Goal: Navigation & Orientation: Find specific page/section

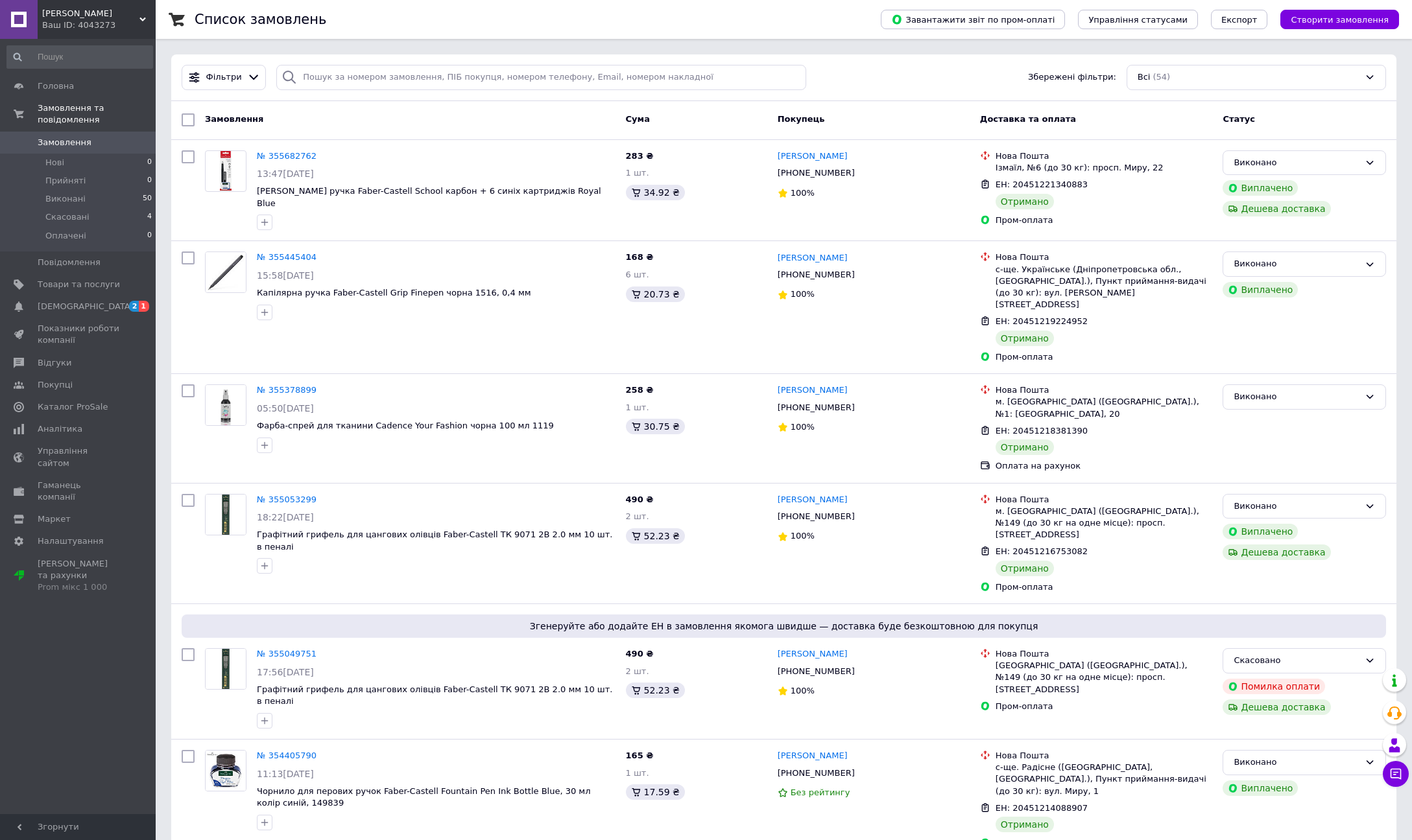
click at [140, 18] on use at bounding box center [142, 19] width 6 height 4
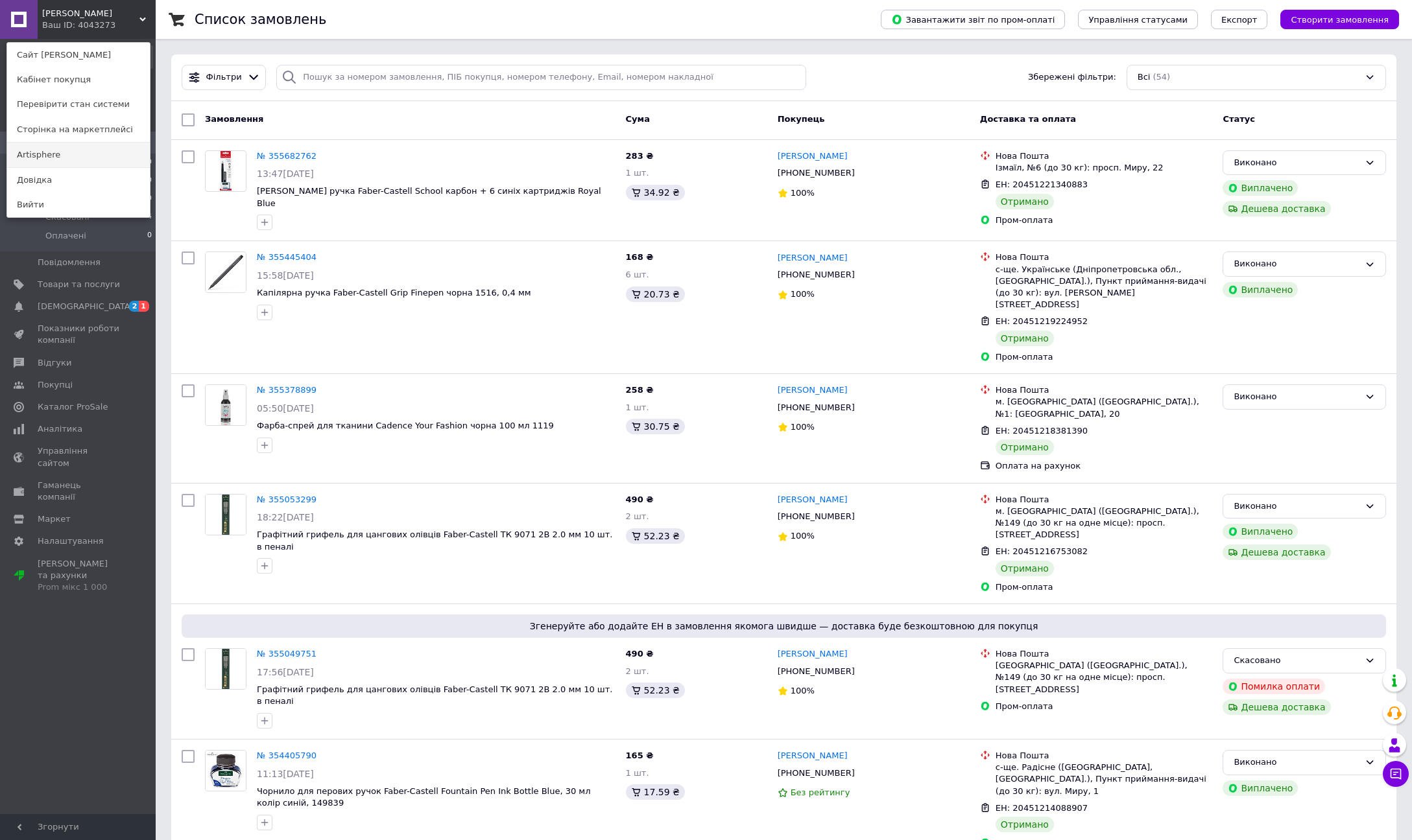
click at [95, 152] on link "Artisphere" at bounding box center [78, 154] width 142 height 24
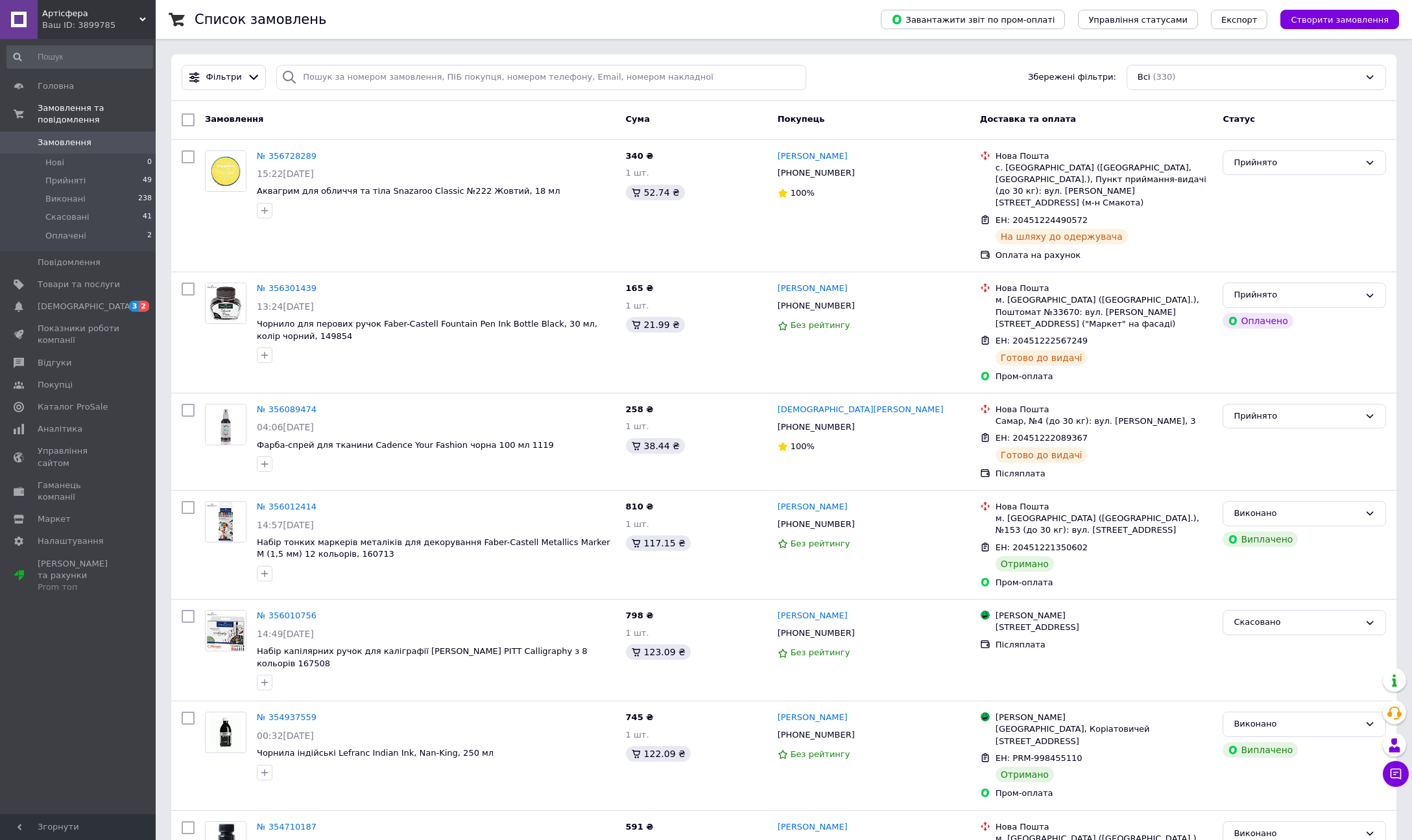
click at [133, 22] on div "Ваш ID: 3899785" at bounding box center [99, 25] width 113 height 12
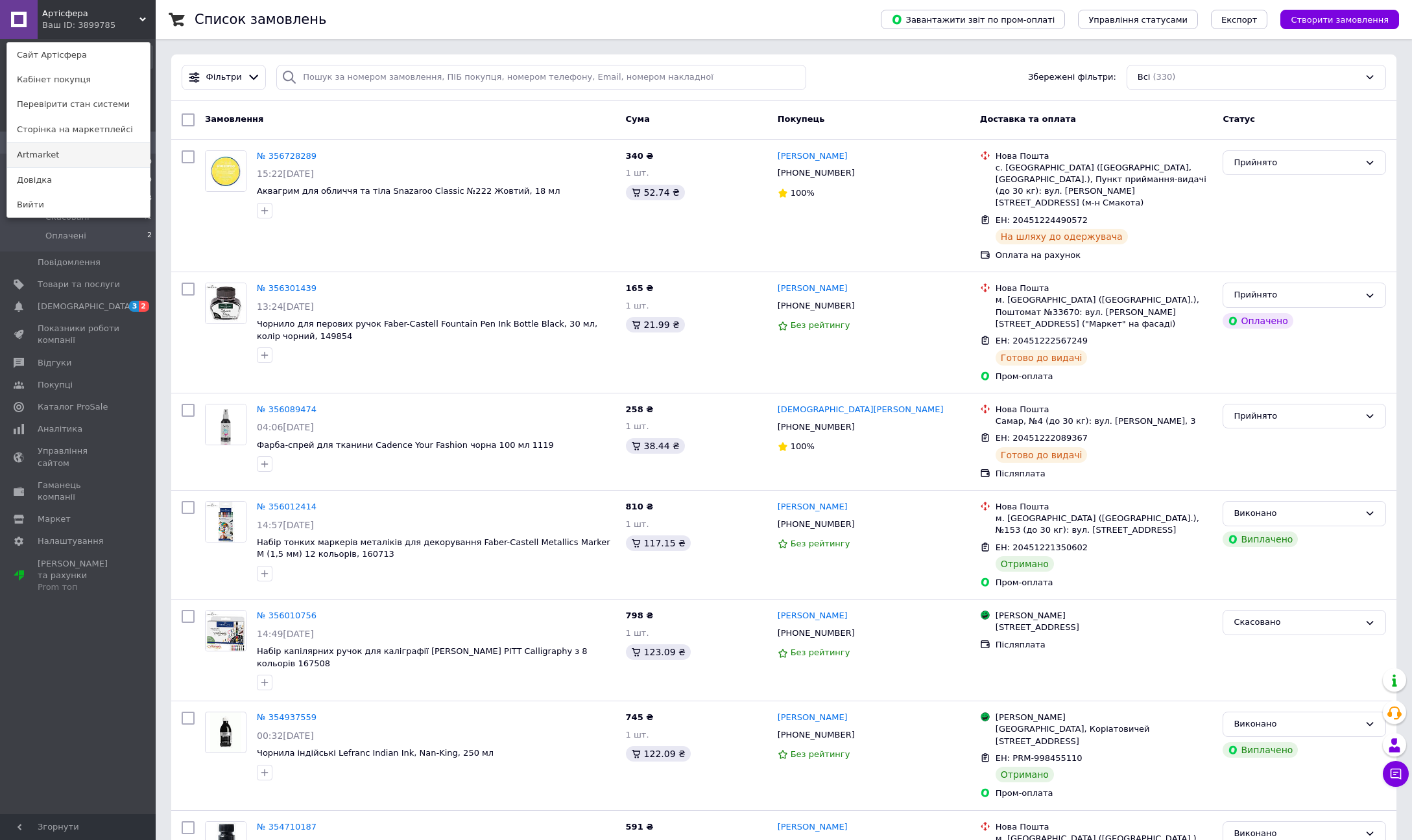
click at [83, 151] on link "Artmarket" at bounding box center [78, 154] width 142 height 24
